Goal: Check status: Check status

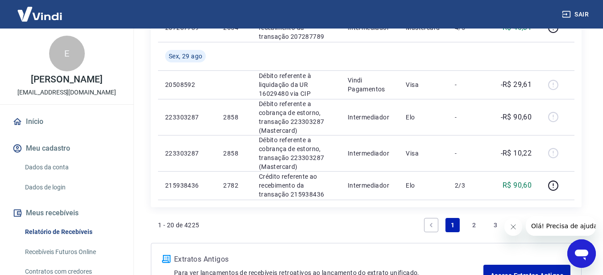
scroll to position [909, 0]
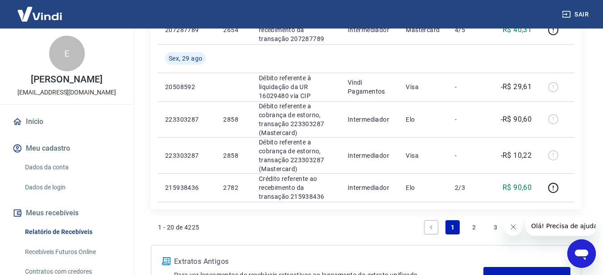
click at [474, 227] on link "2" at bounding box center [474, 227] width 14 height 14
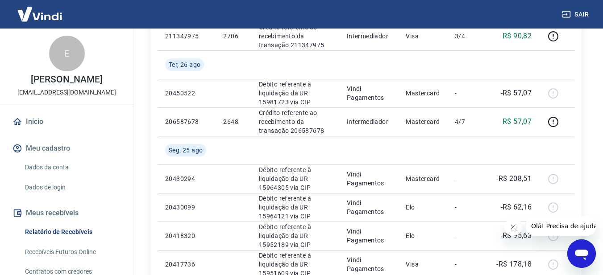
scroll to position [453, 0]
